Goal: Information Seeking & Learning: Learn about a topic

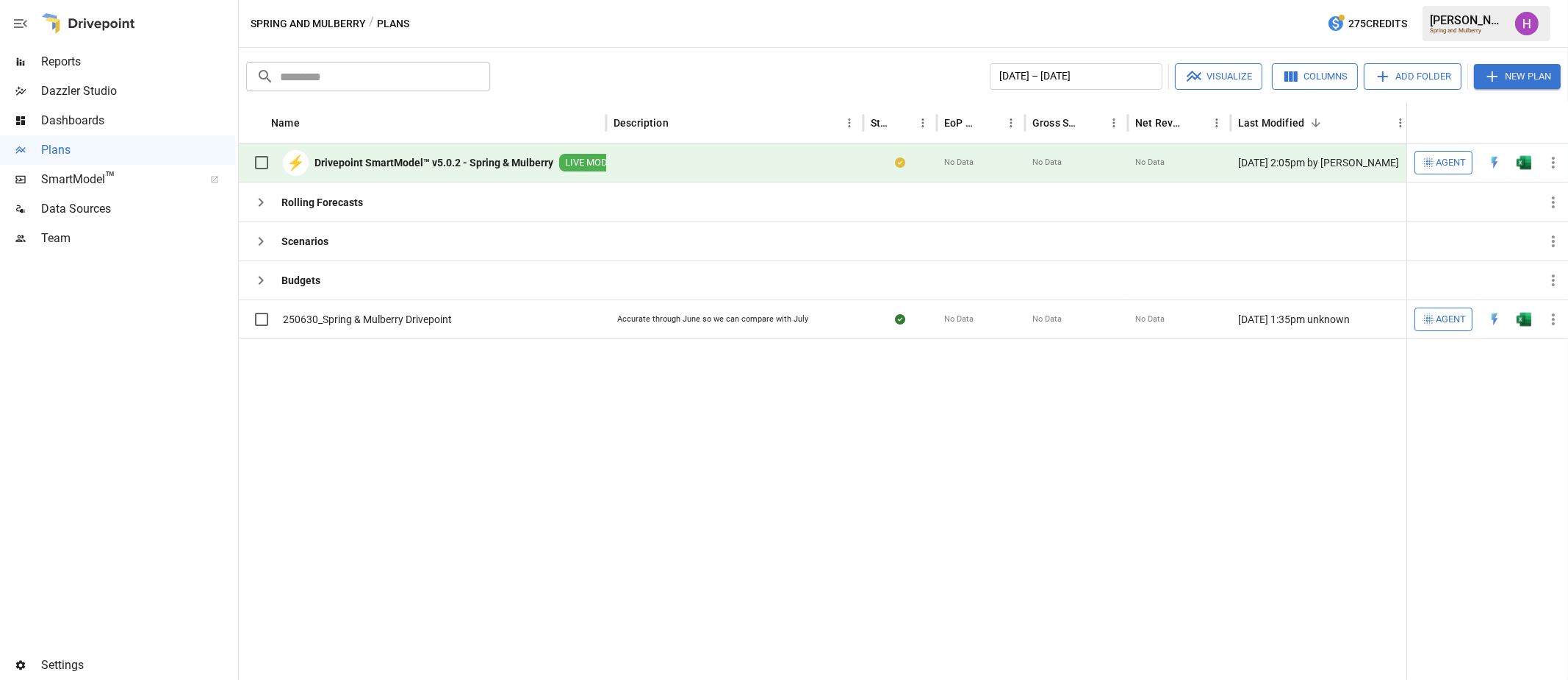
click at [81, 61] on span "Reports" at bounding box center [138, 61] width 194 height 17
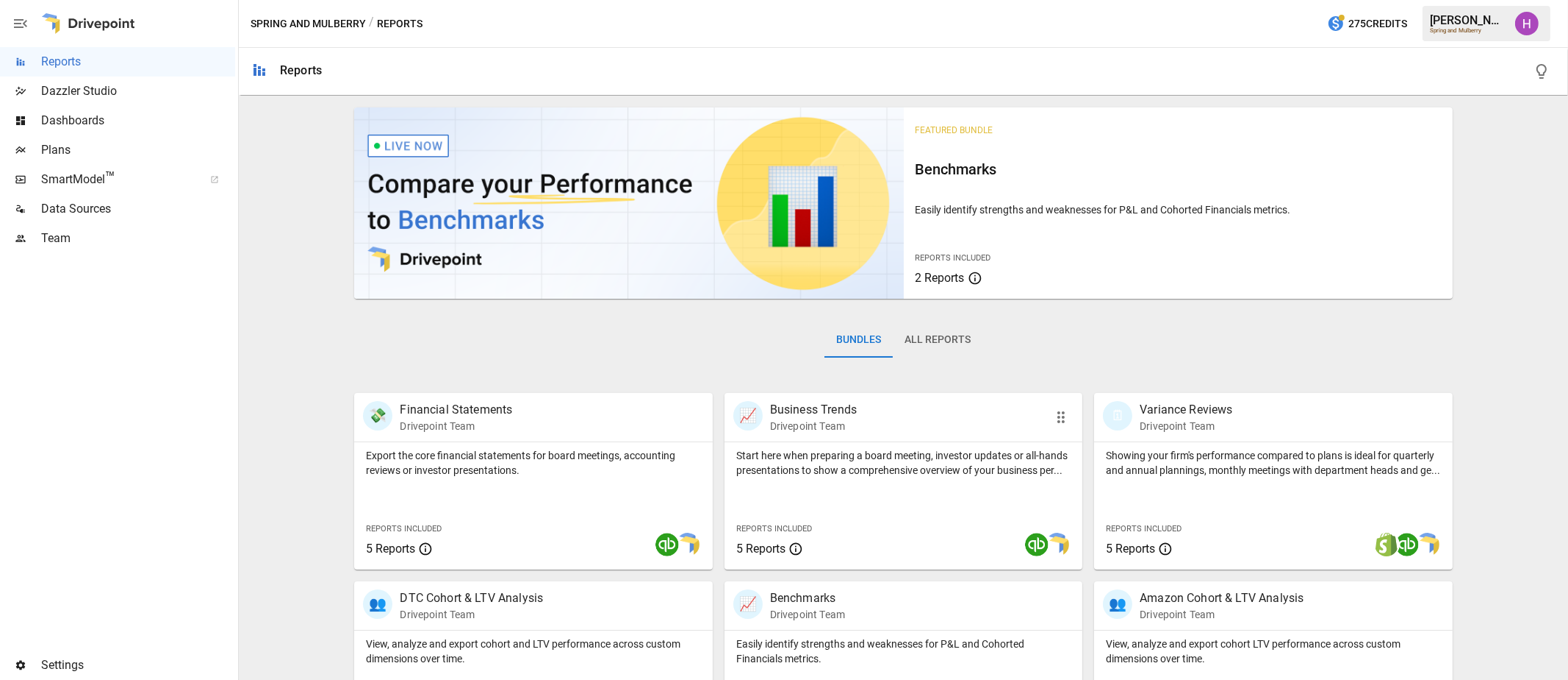
scroll to position [272, 0]
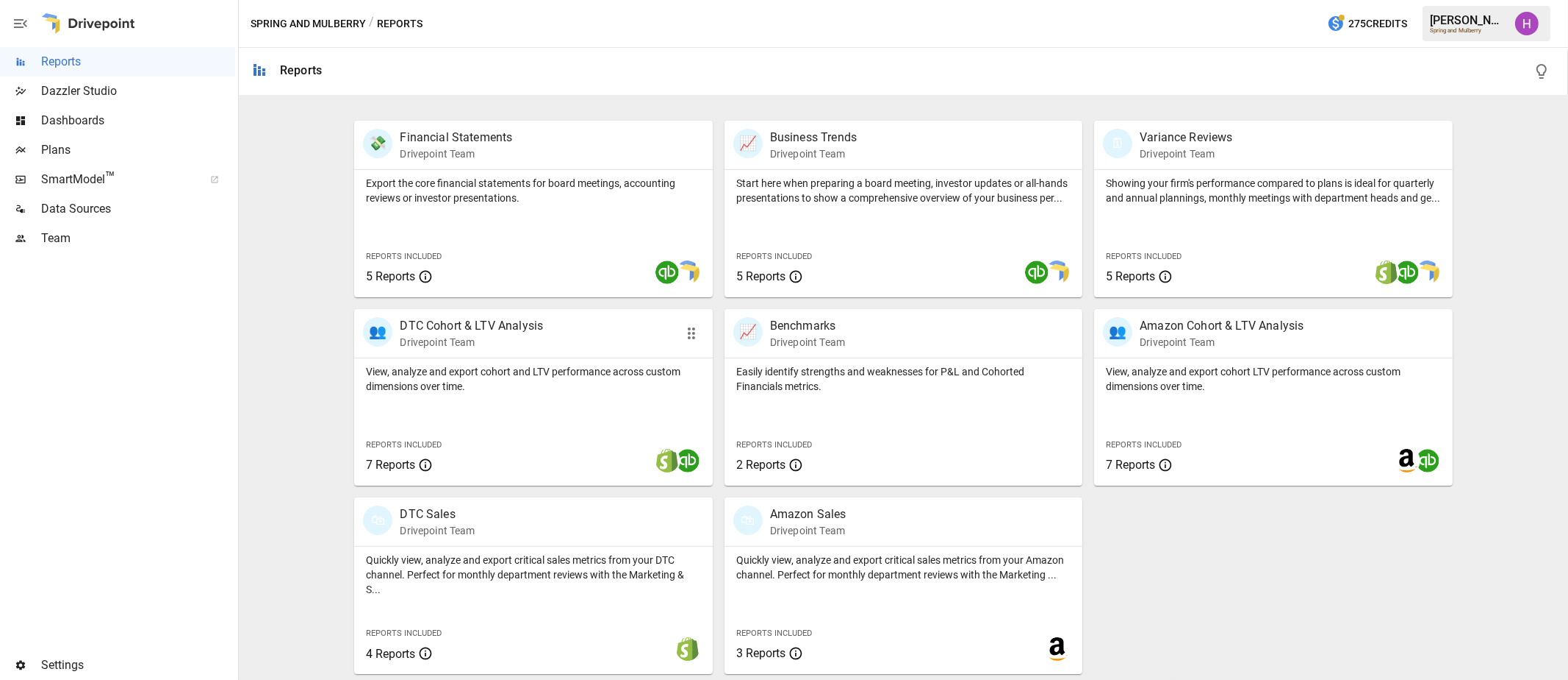
click at [481, 336] on p "Drivepoint Team" at bounding box center [472, 341] width 144 height 14
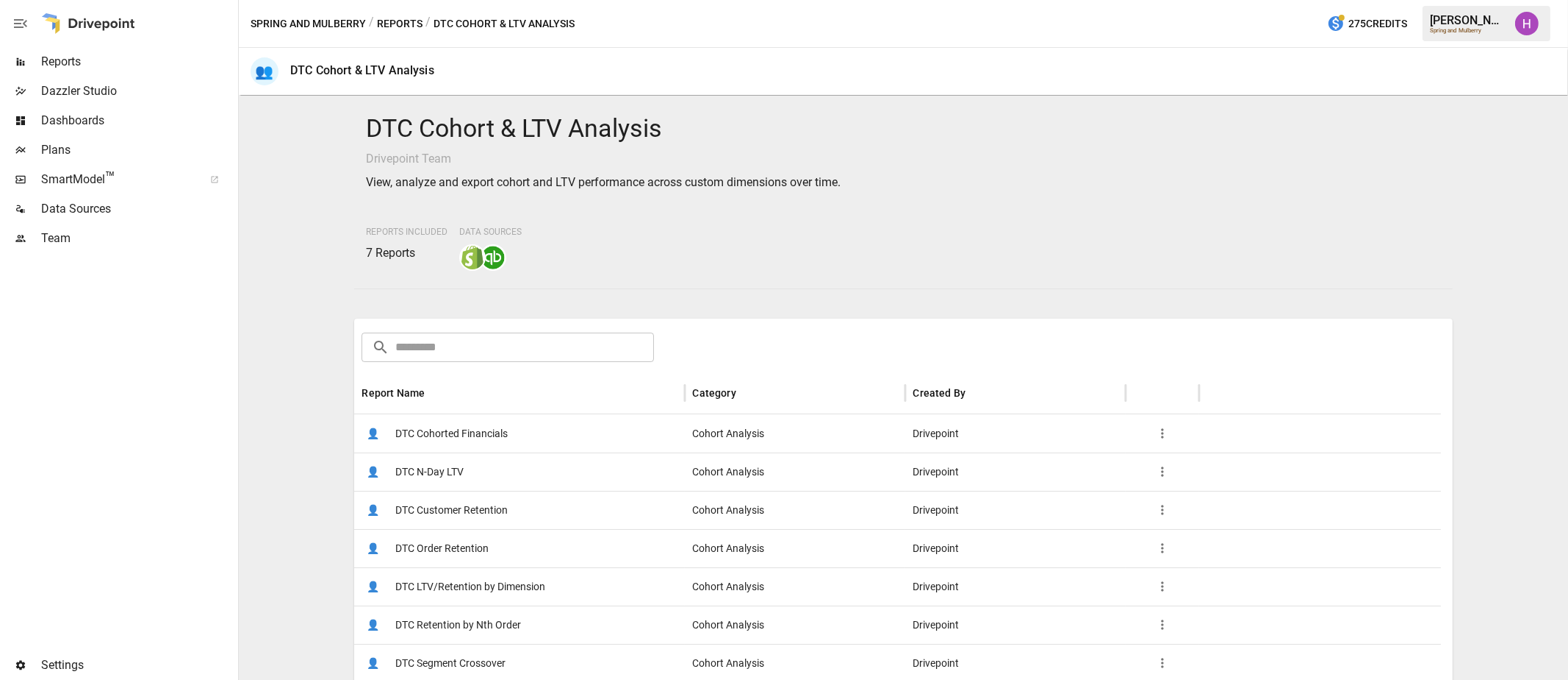
click at [496, 586] on span "DTC LTV/Retention by Dimension" at bounding box center [471, 586] width 150 height 37
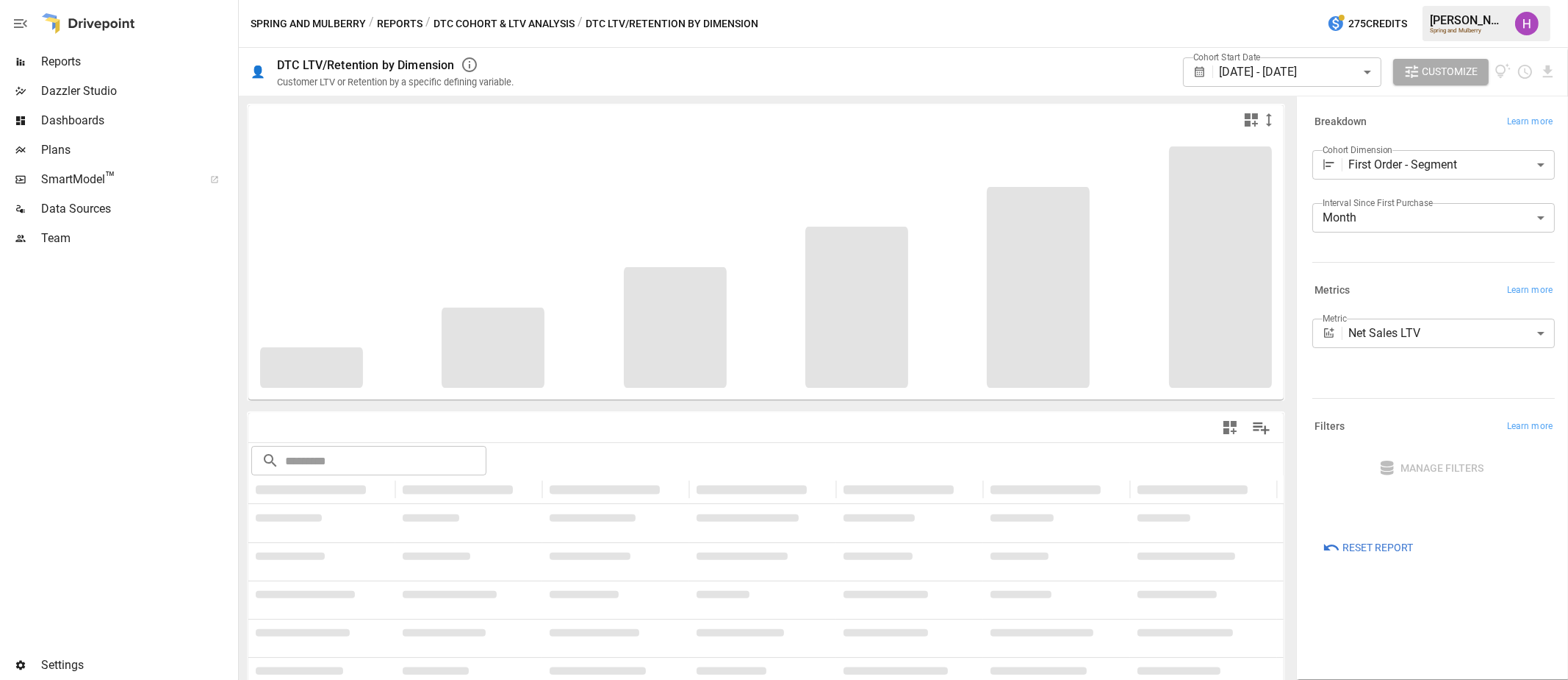
click at [1497, 0] on body "**********" at bounding box center [784, 0] width 1568 height 0
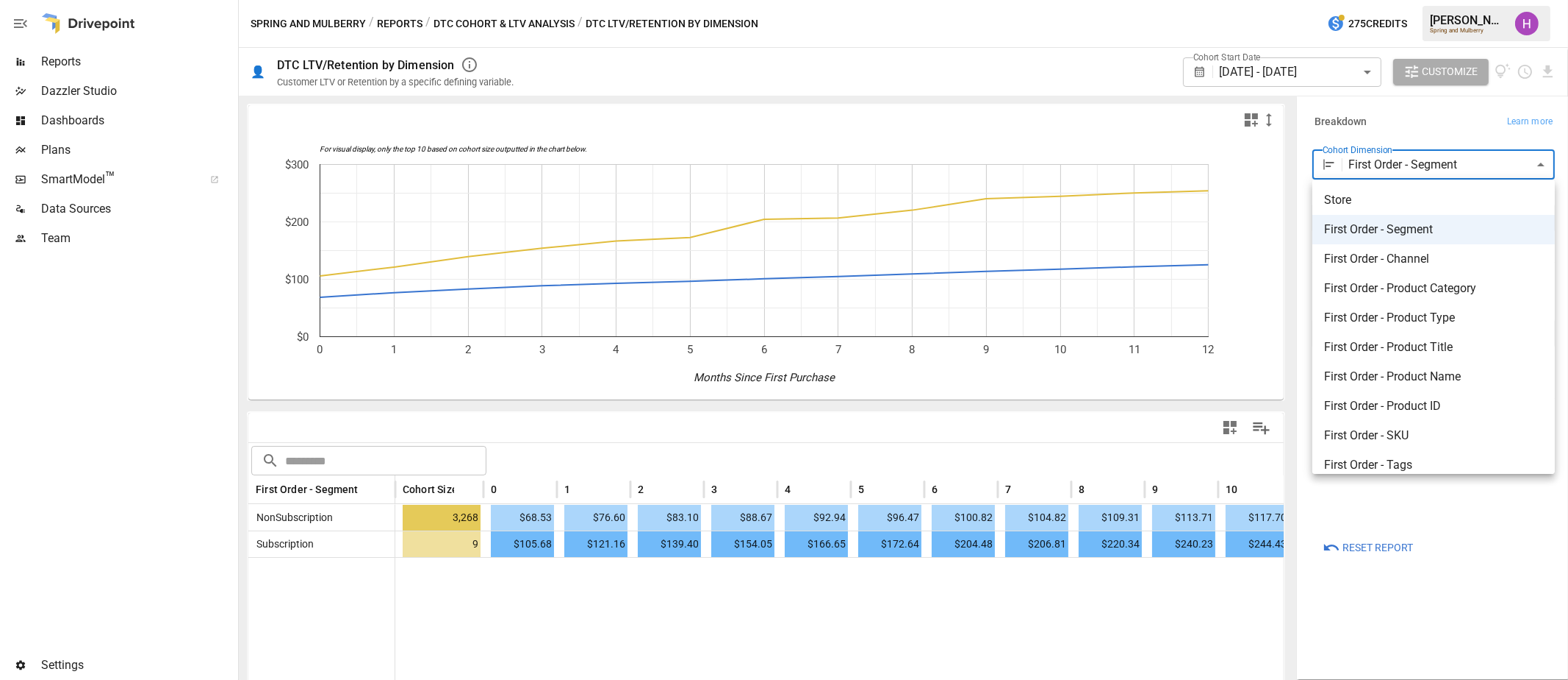
click at [216, 317] on div at bounding box center [784, 340] width 1568 height 680
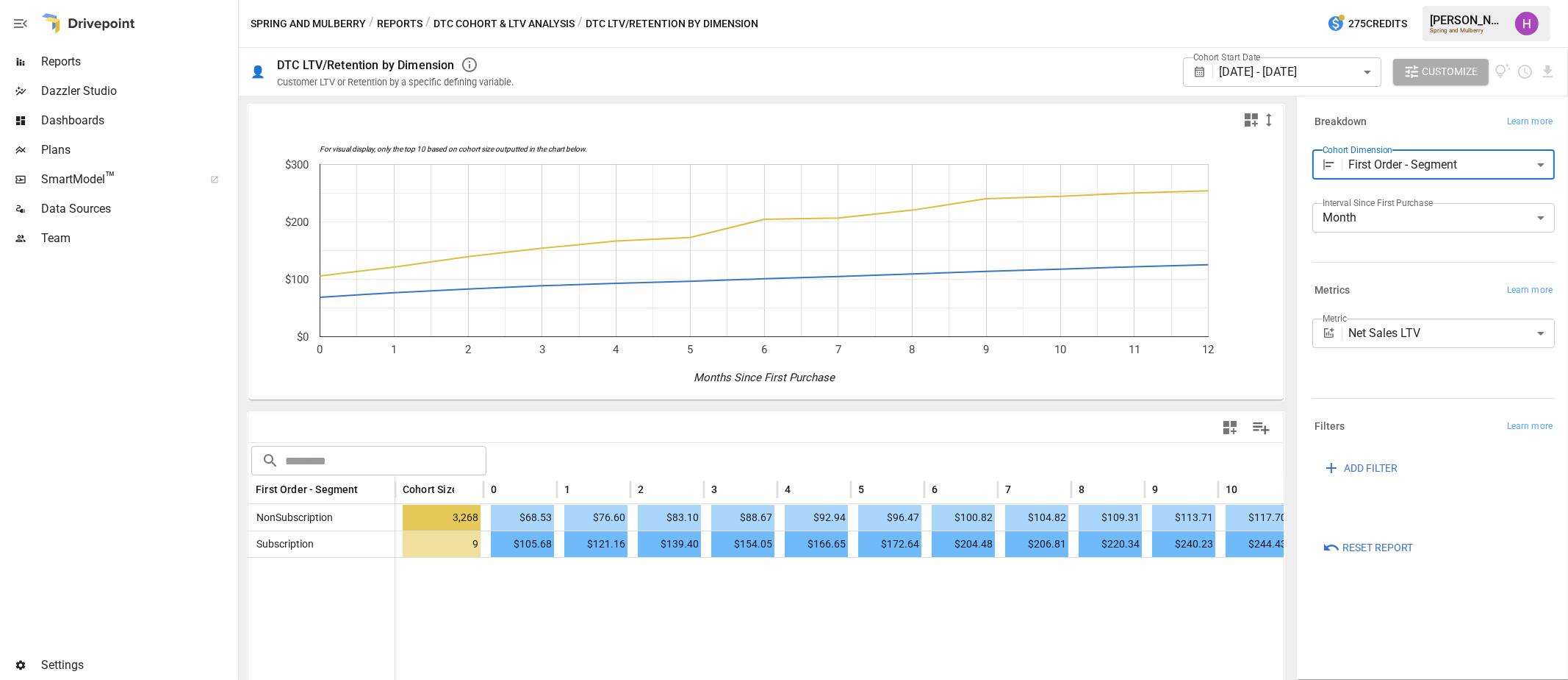
click at [1413, 0] on body "Reports Dazzler Studio Dashboards Plans SmartModel ™ Data Sources Team Settings…" at bounding box center [784, 0] width 1568 height 0
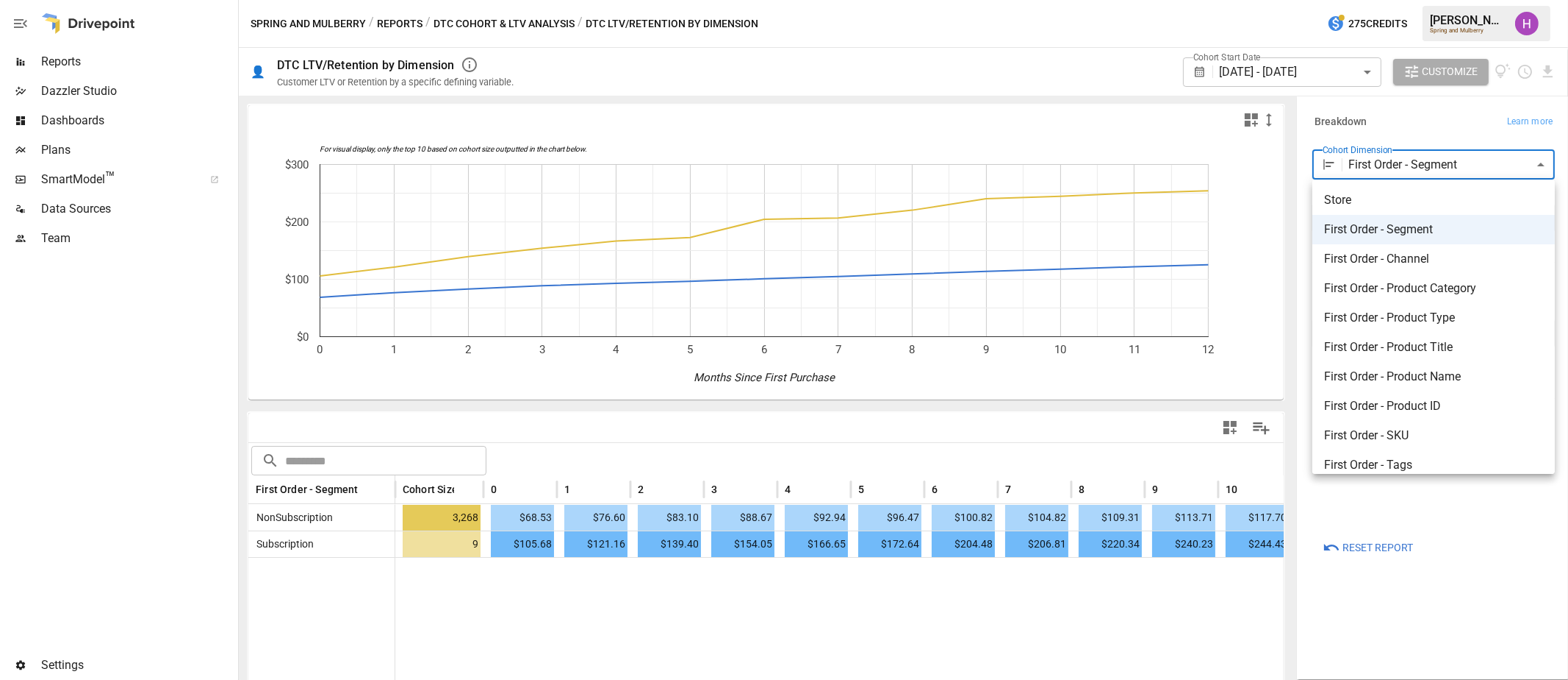
click at [1141, 13] on div at bounding box center [784, 340] width 1568 height 680
